Goal: Navigation & Orientation: Find specific page/section

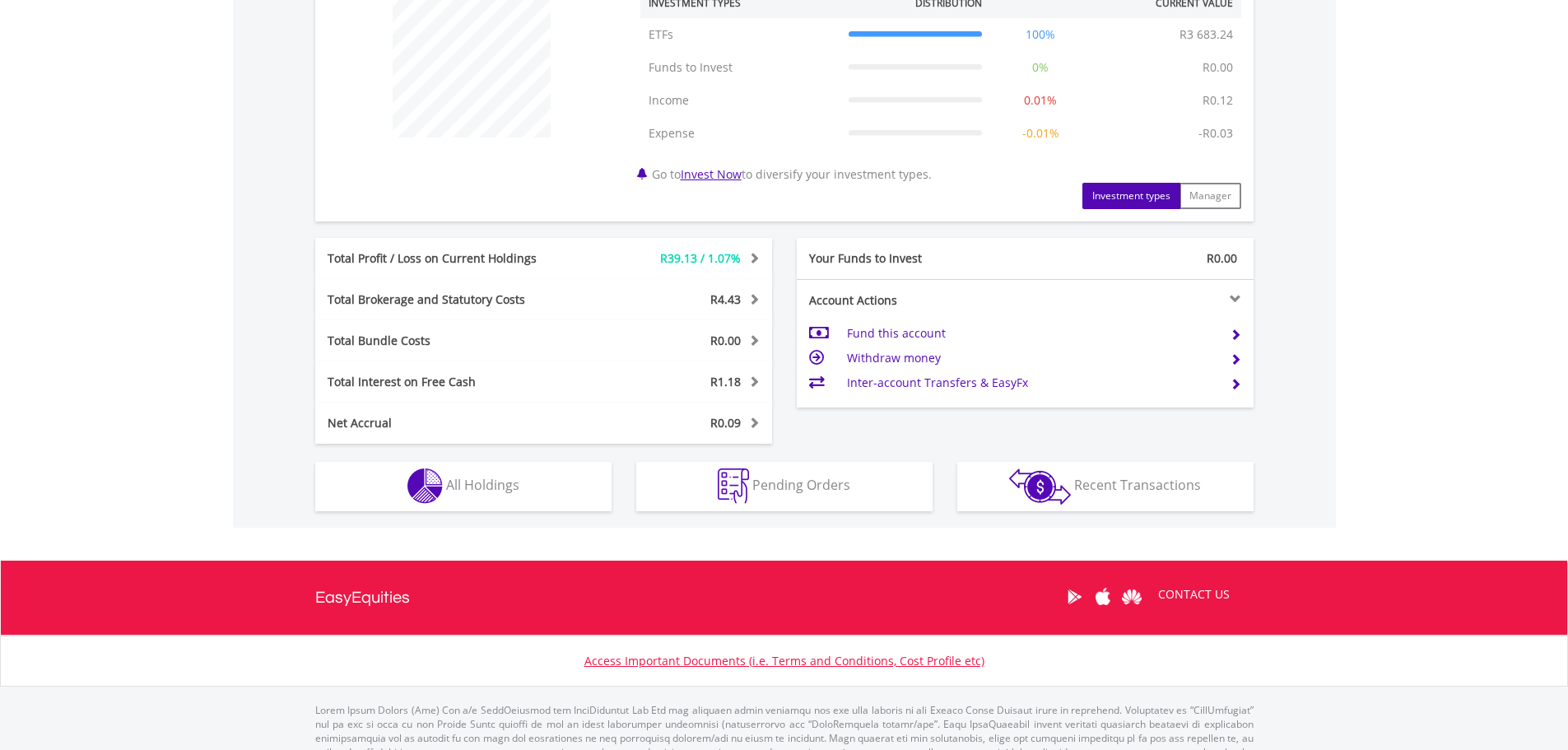
scroll to position [709, 0]
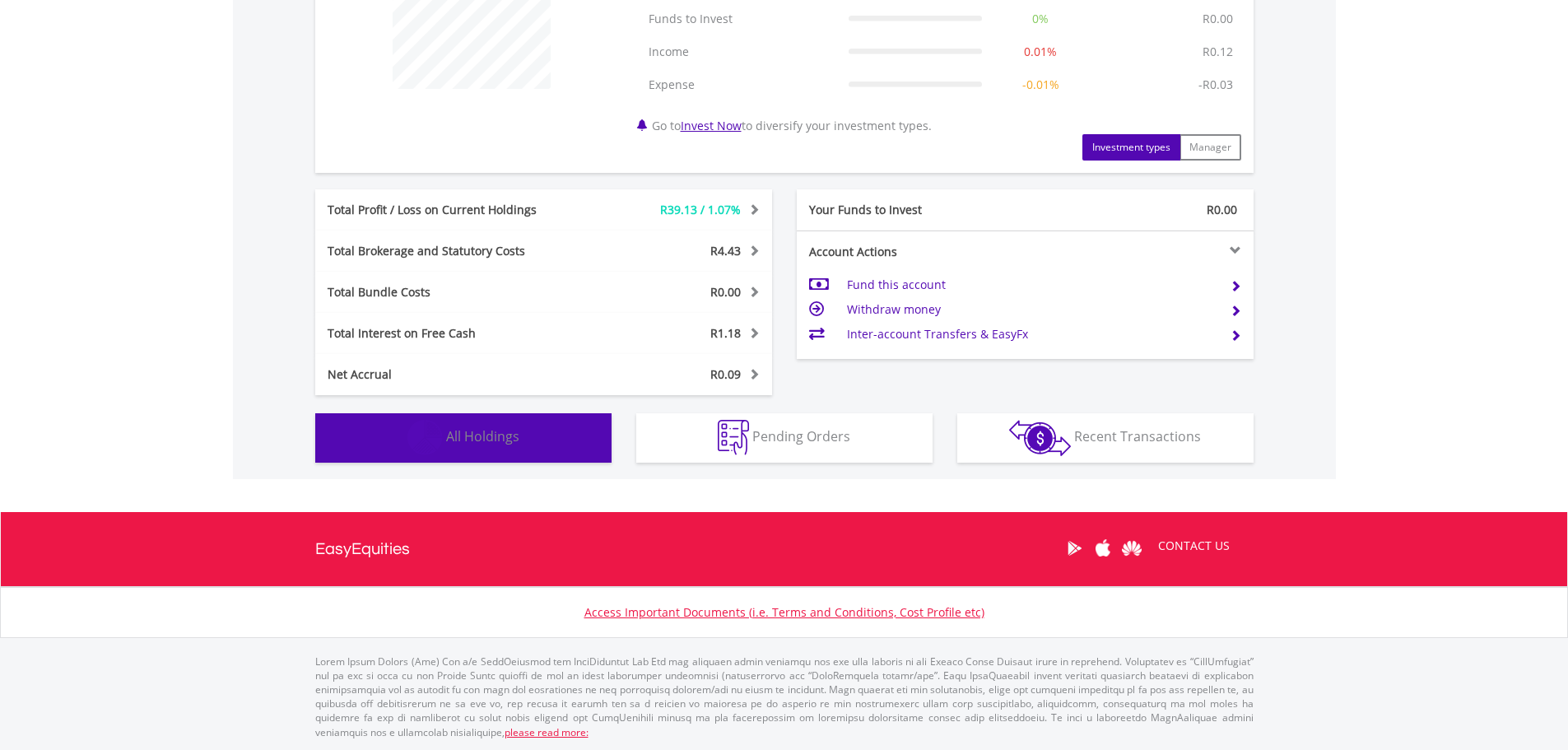
click at [474, 423] on button "Holdings All Holdings" at bounding box center [464, 438] width 296 height 50
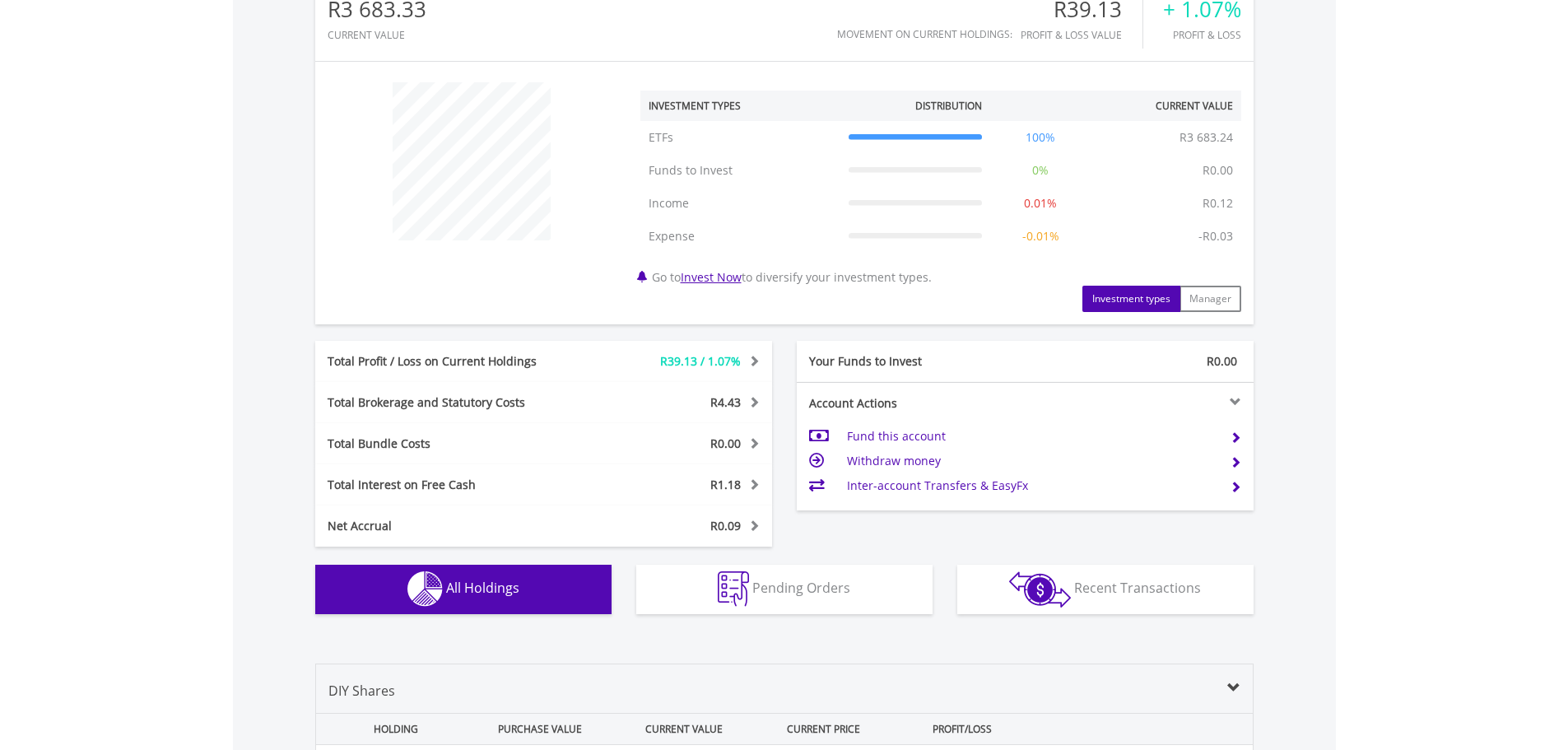
scroll to position [63, 0]
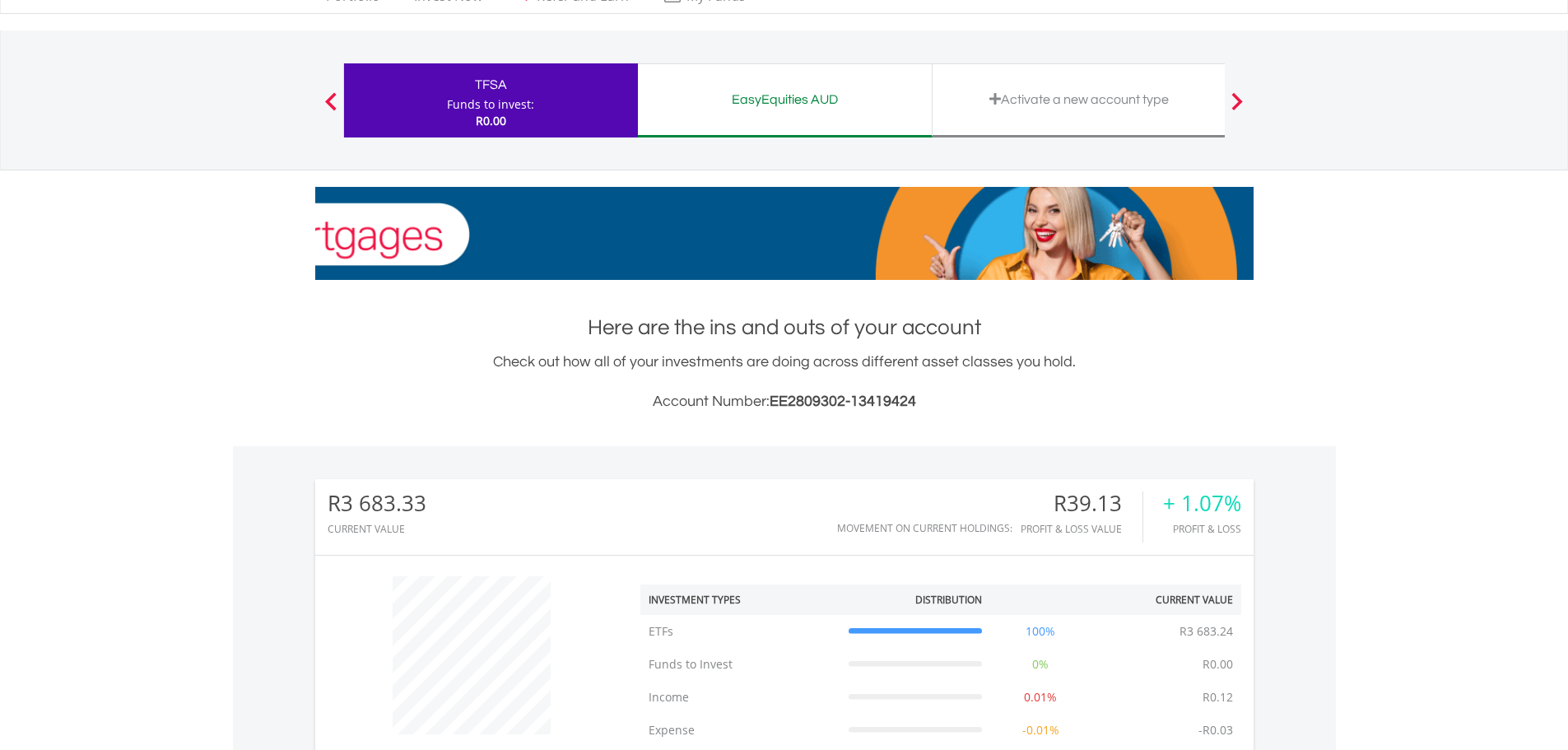
click at [735, 104] on div "EasyEquities AUD" at bounding box center [785, 99] width 274 height 23
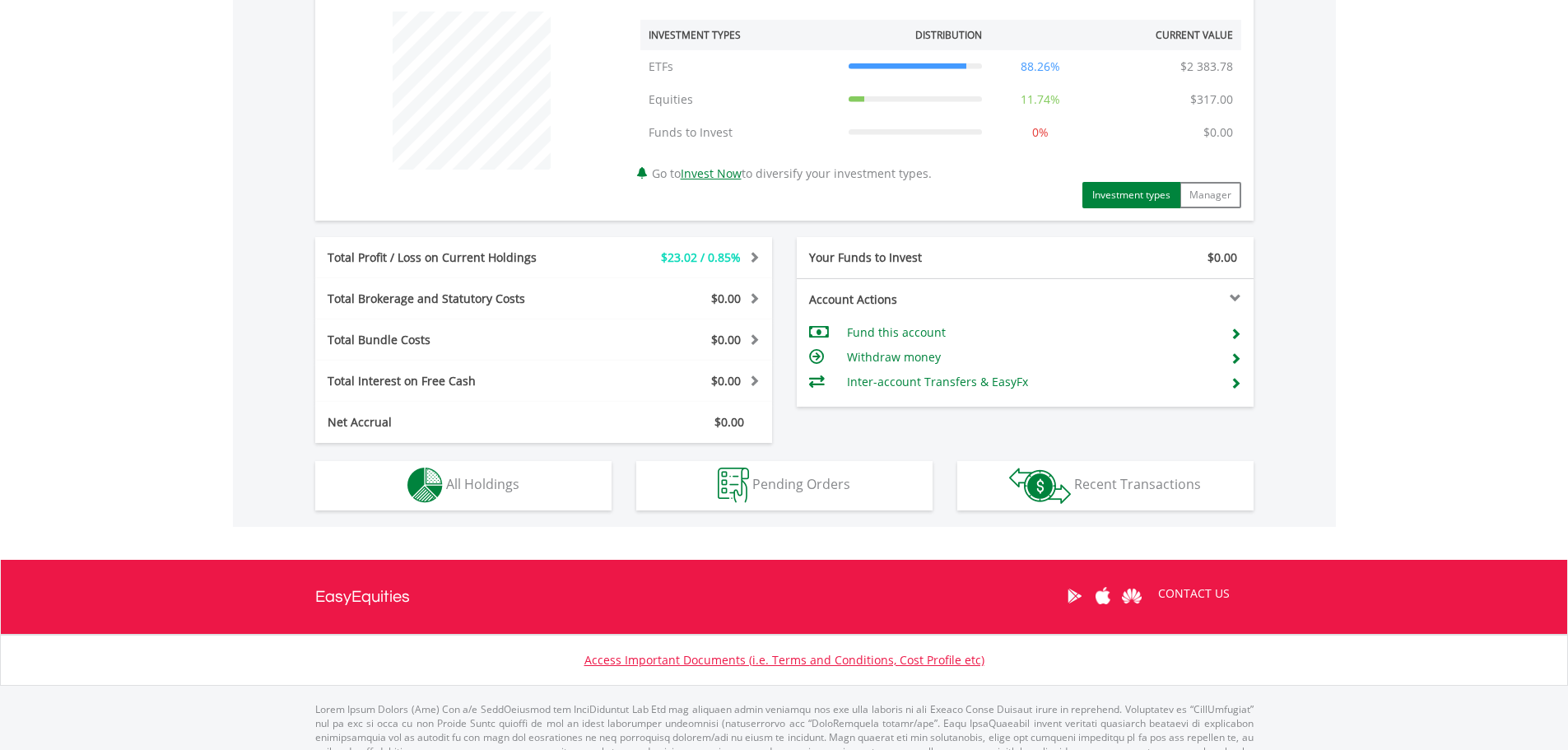
scroll to position [676, 0]
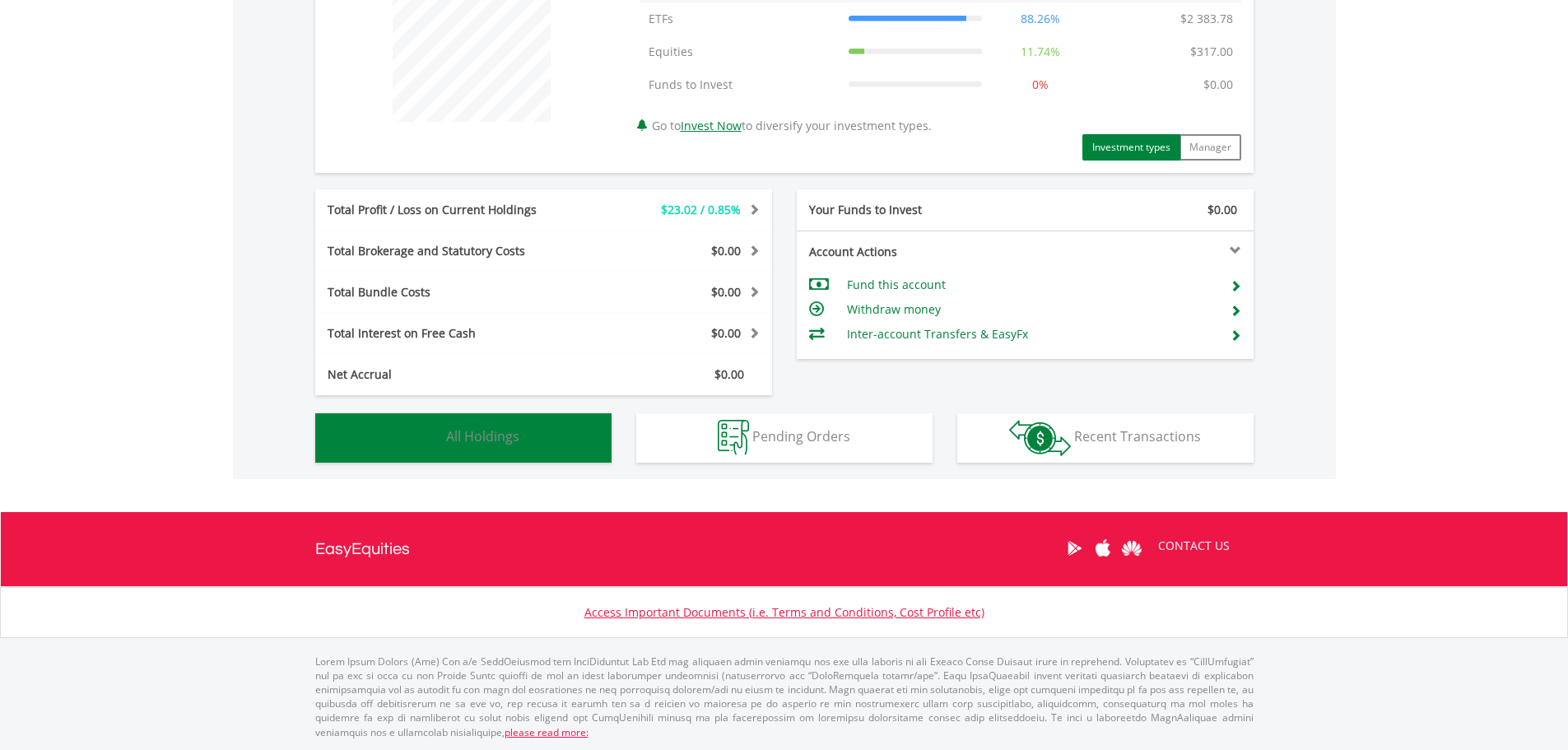
click at [508, 437] on span "All Holdings" at bounding box center [482, 437] width 73 height 19
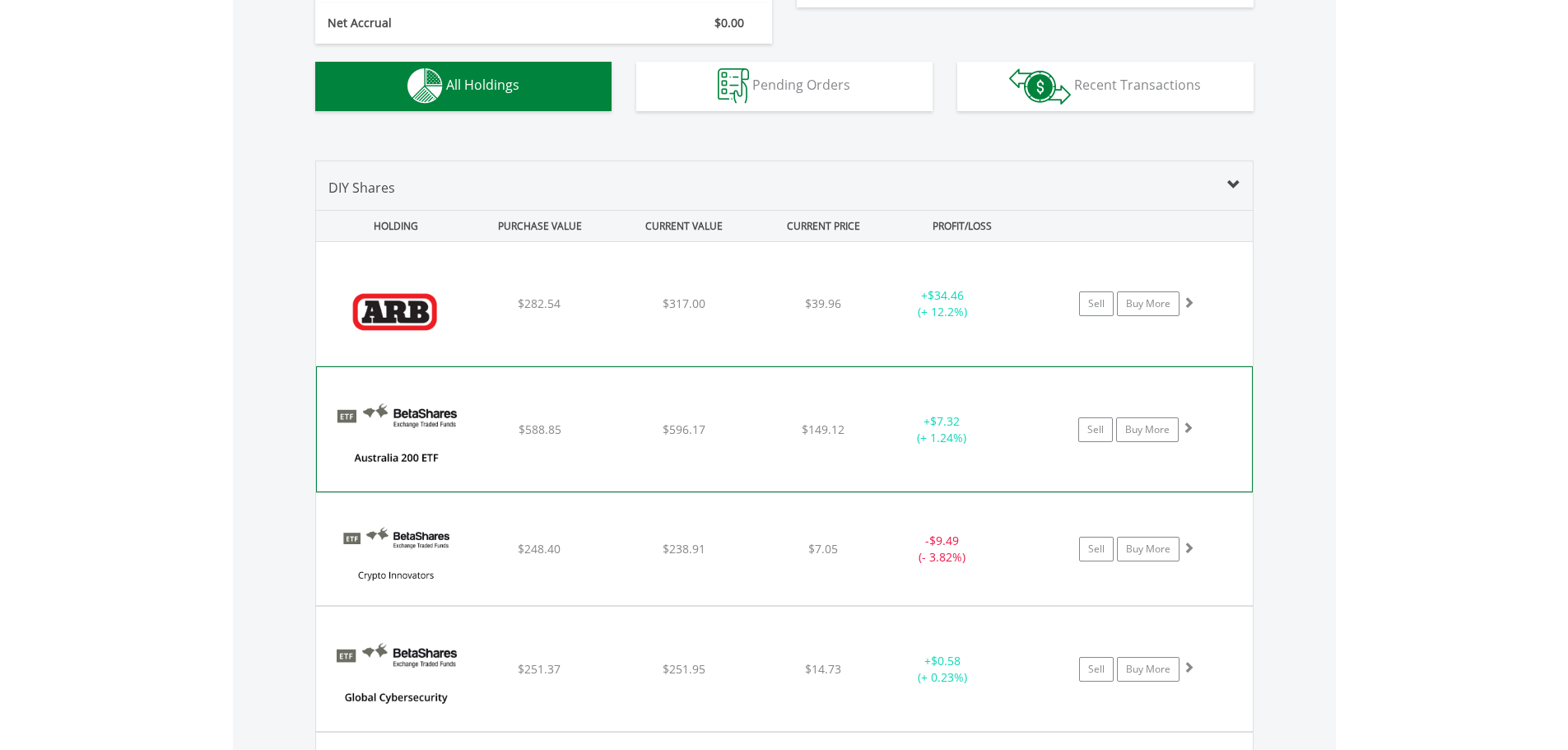
scroll to position [1024, 0]
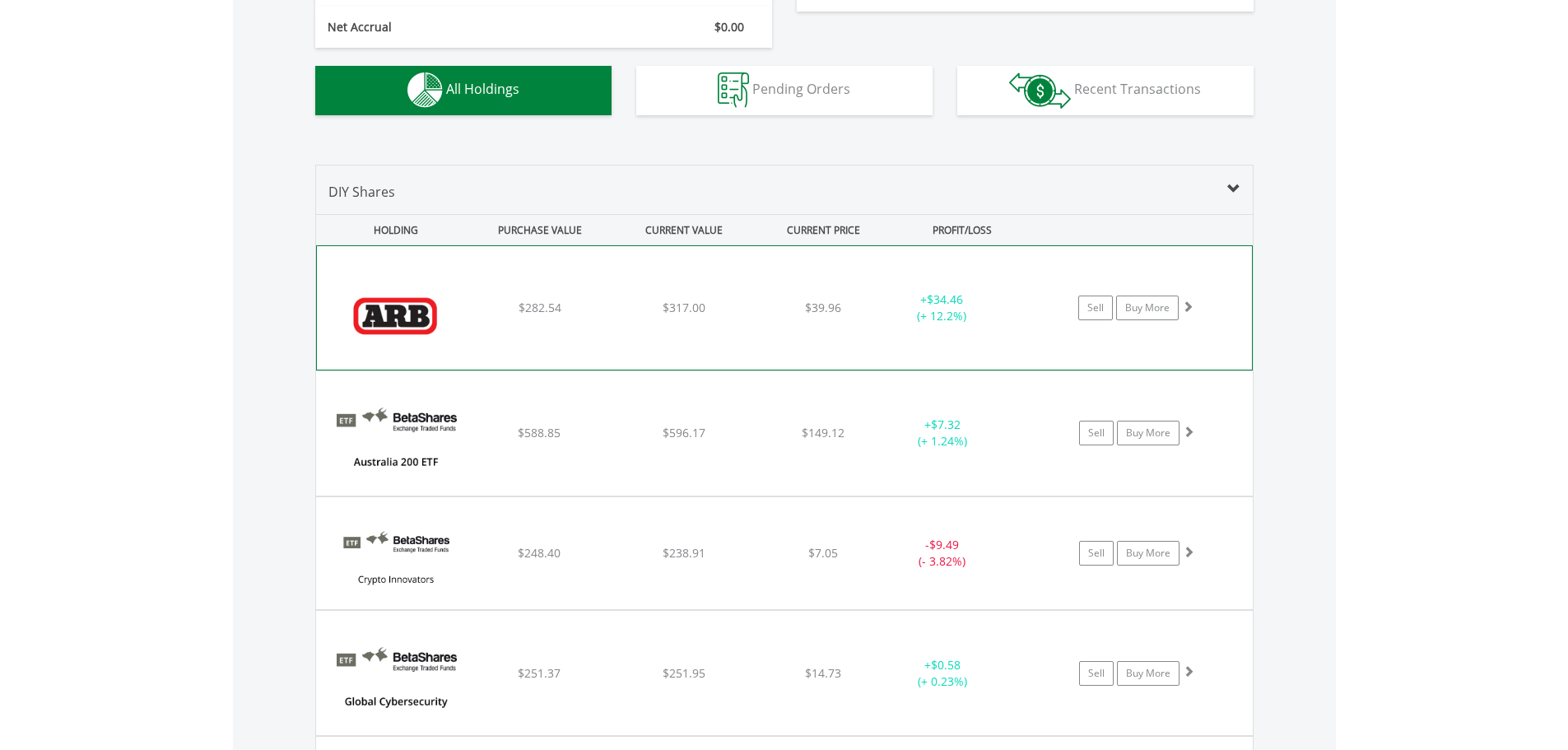
click at [724, 279] on div "﻿ ARB Corporation $282.54 $317.00 $39.96 + $34.46 (+ 12.2%) Sell Buy More" at bounding box center [784, 307] width 935 height 124
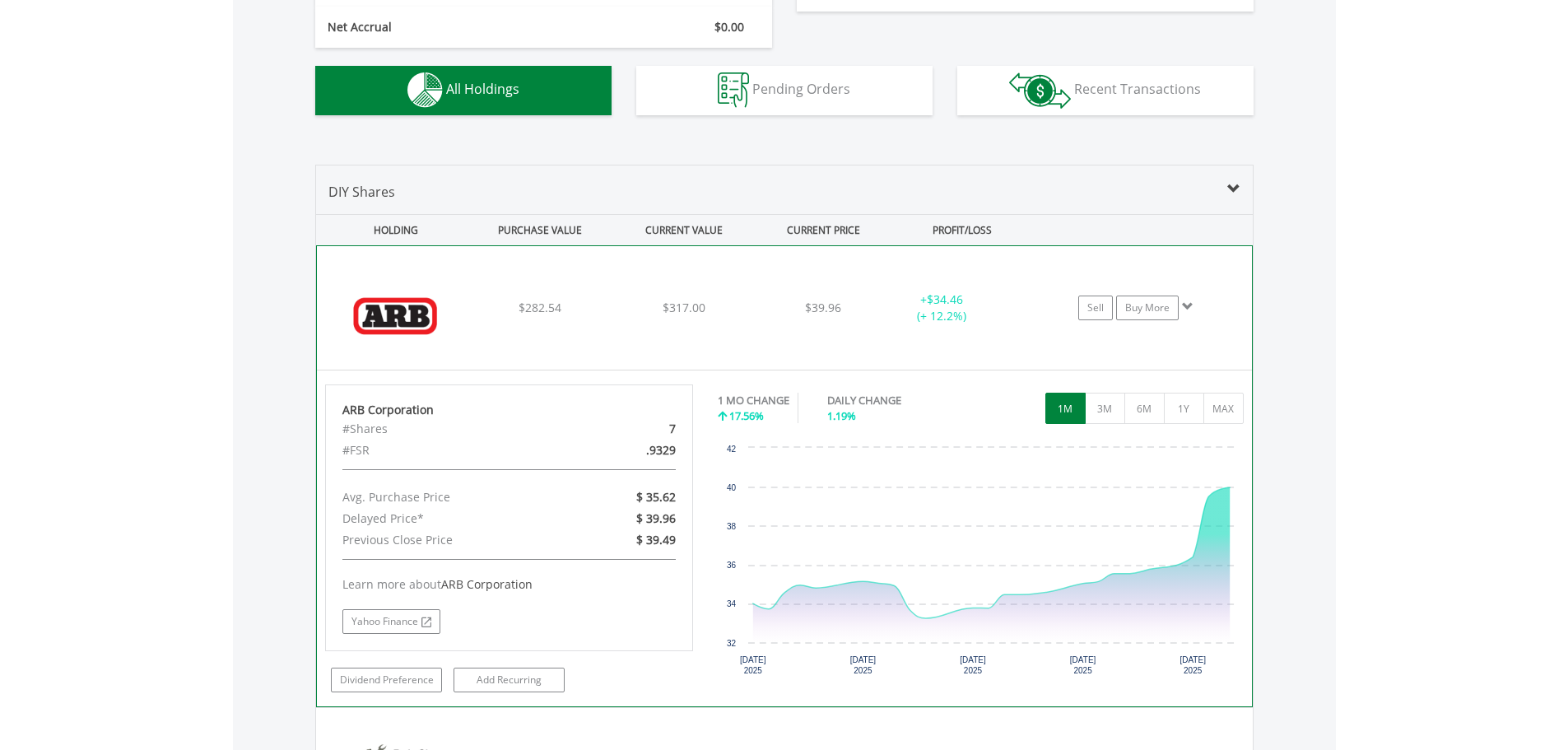
click at [753, 299] on div "﻿ ARB Corporation $282.54 $317.00 $39.96 + $34.46 (+ 12.2%) Sell Buy More" at bounding box center [784, 307] width 935 height 124
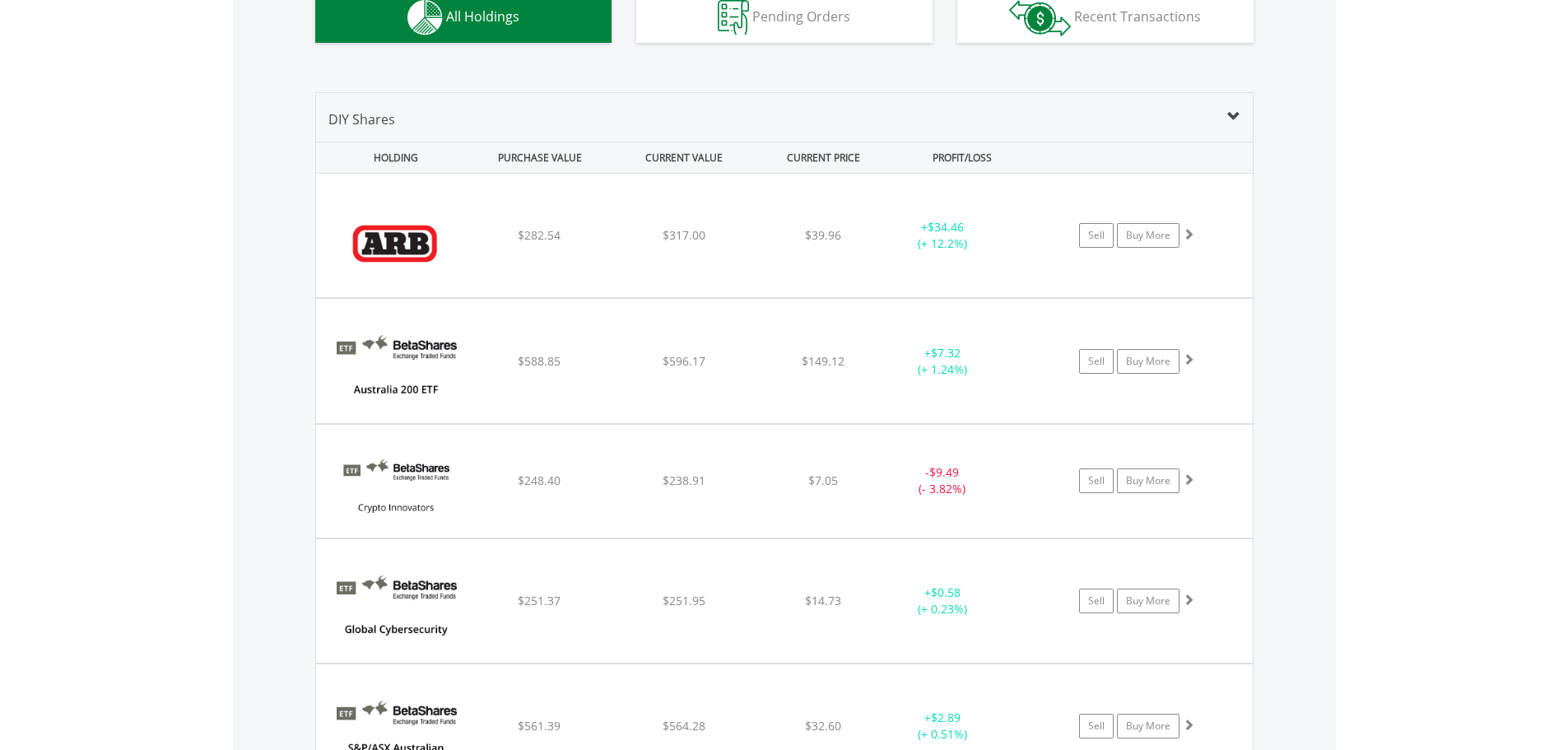
scroll to position [842, 0]
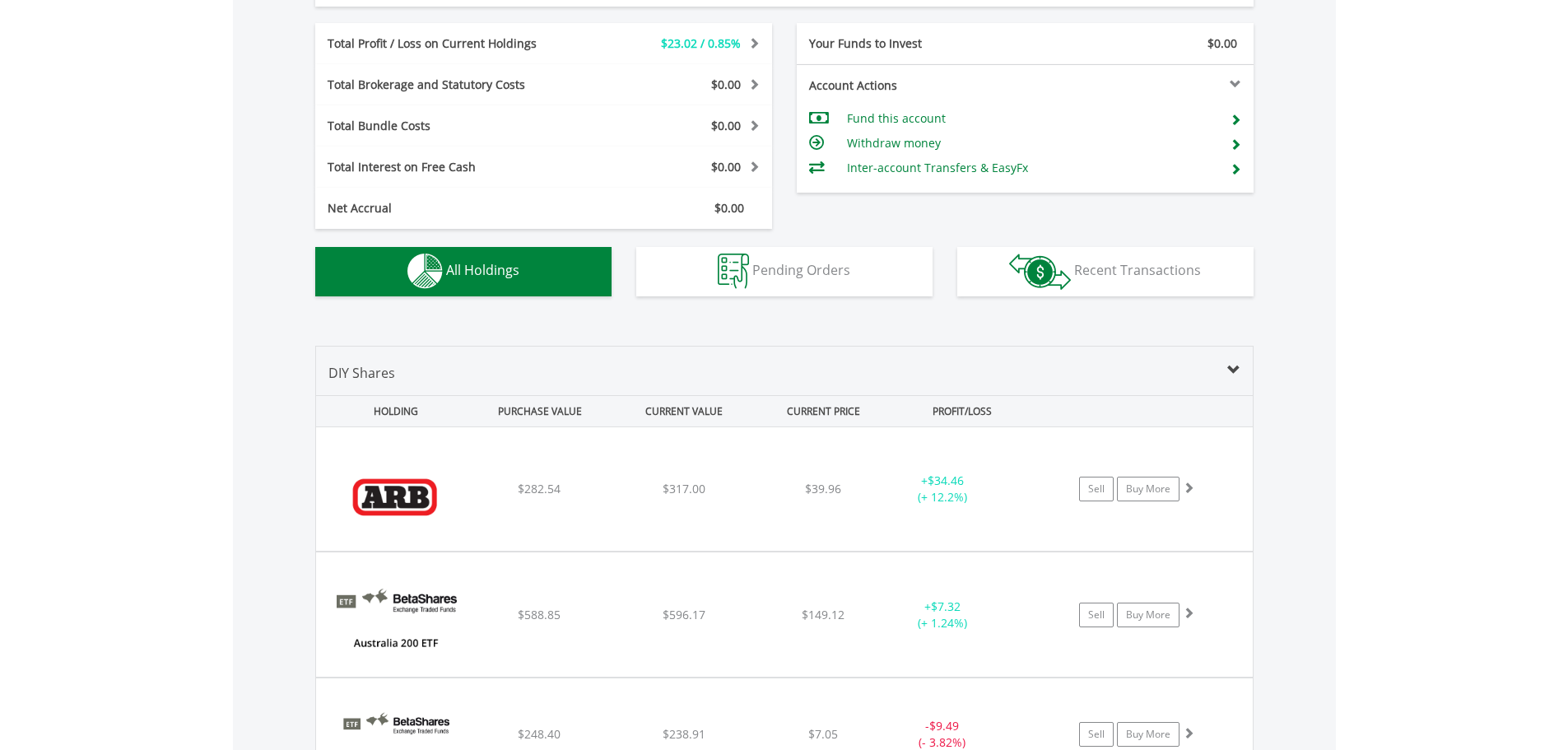
click at [478, 280] on button "Holdings All Holdings" at bounding box center [464, 271] width 296 height 50
click at [494, 278] on span "All Holdings" at bounding box center [482, 270] width 73 height 19
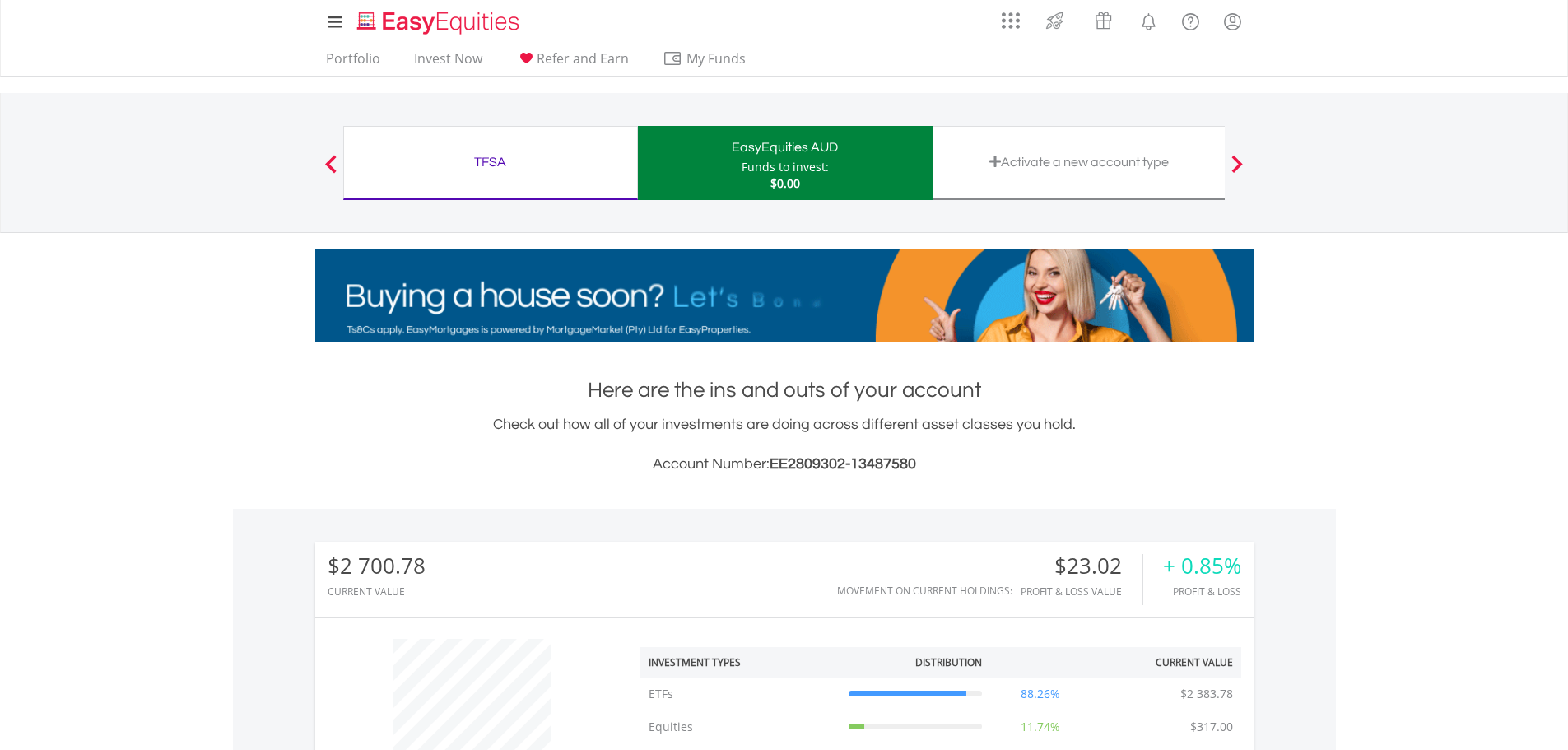
scroll to position [0, 0]
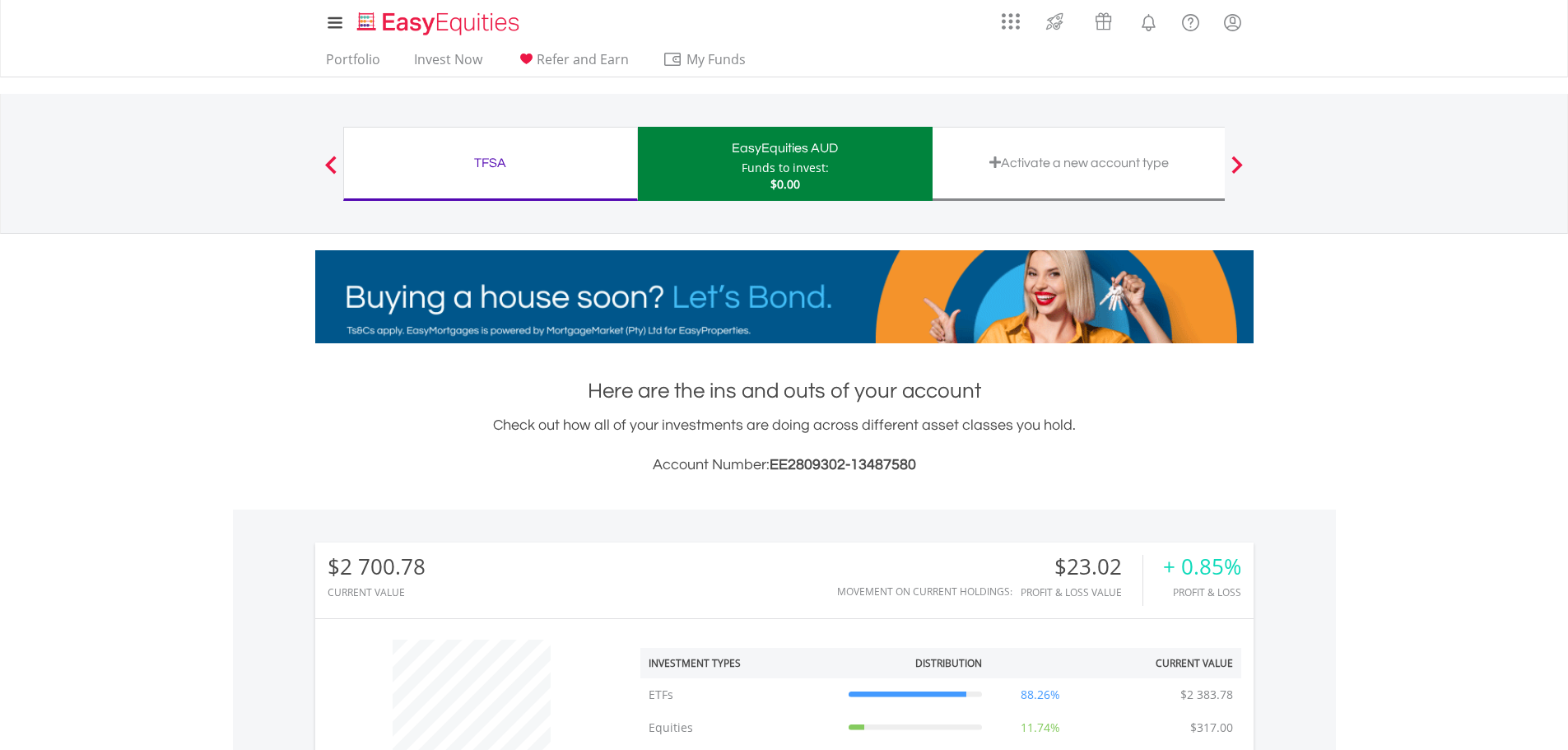
drag, startPoint x: 492, startPoint y: 168, endPoint x: 1009, endPoint y: 681, distance: 728.3
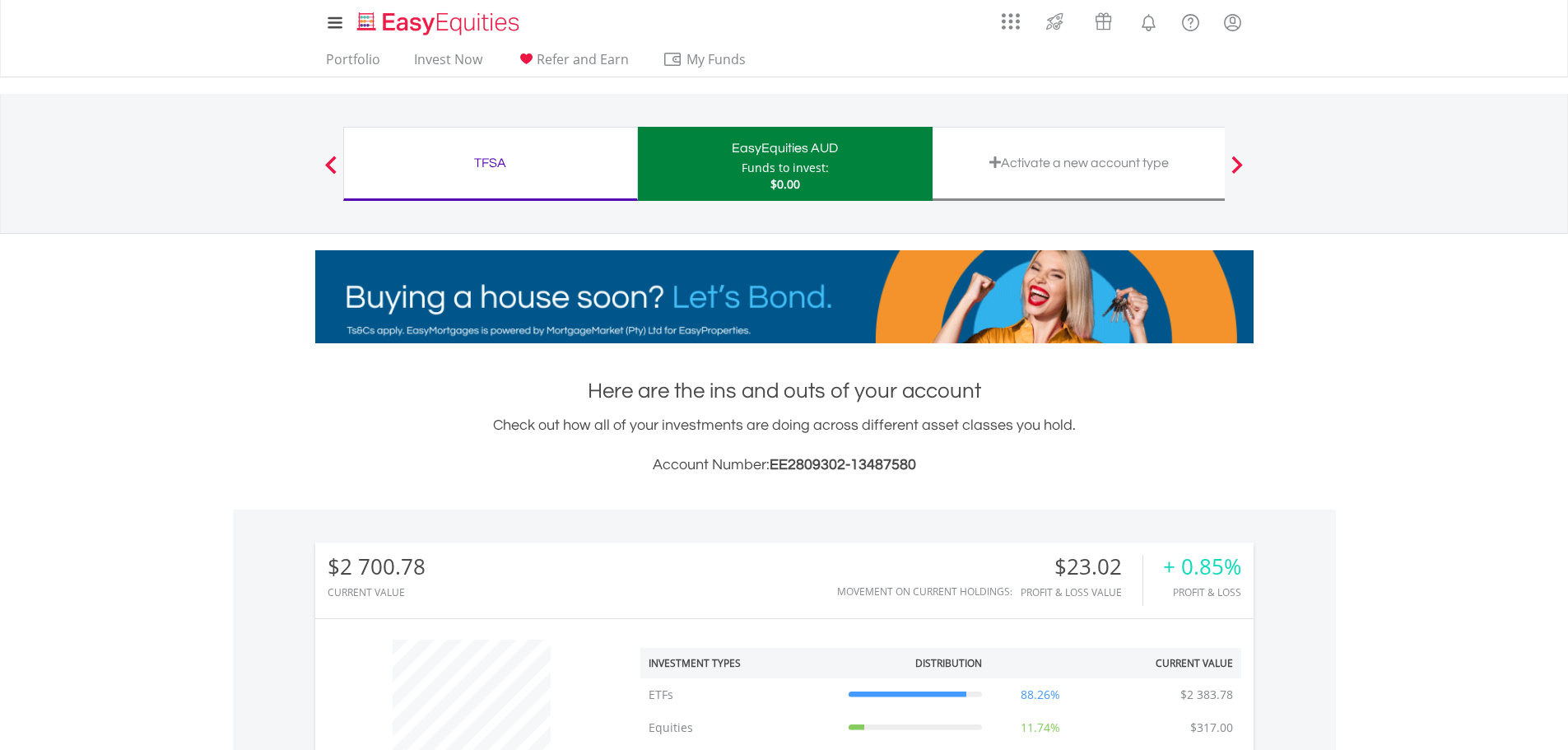
click at [492, 168] on div "TFSA" at bounding box center [491, 162] width 274 height 23
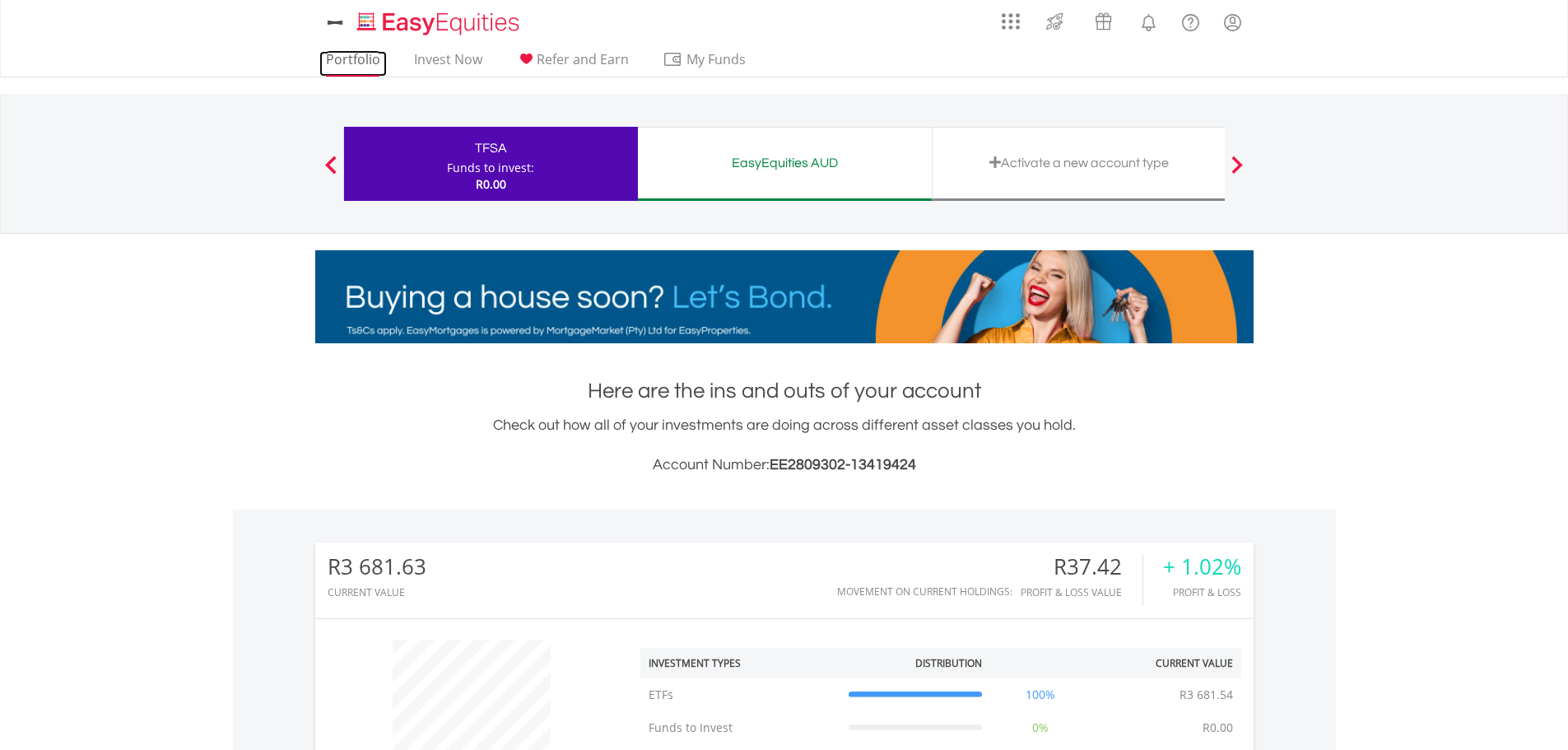
click at [337, 56] on link "Portfolio" at bounding box center [353, 64] width 67 height 25
